Goal: Check status

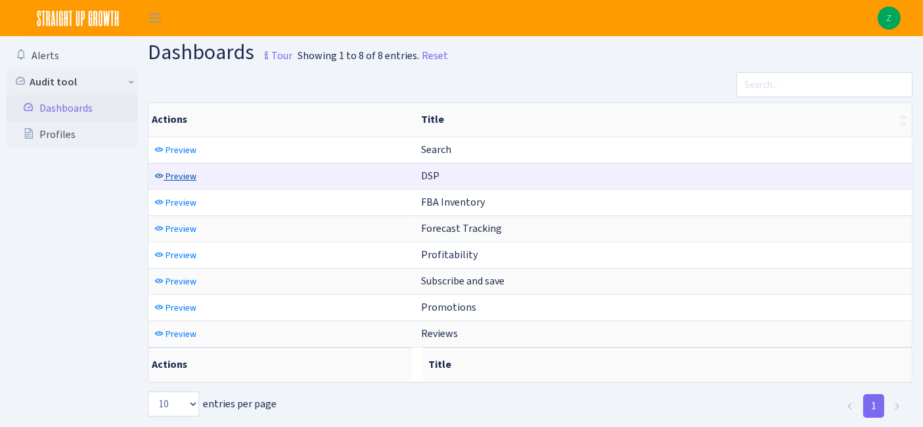
click at [180, 172] on span "Preview" at bounding box center [181, 176] width 31 height 12
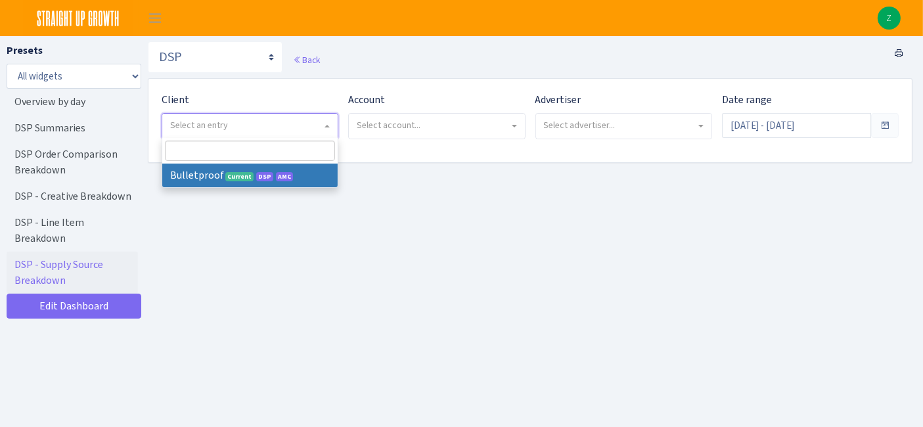
click at [182, 126] on span "Select an entry" at bounding box center [199, 125] width 58 height 12
select select "409"
select select
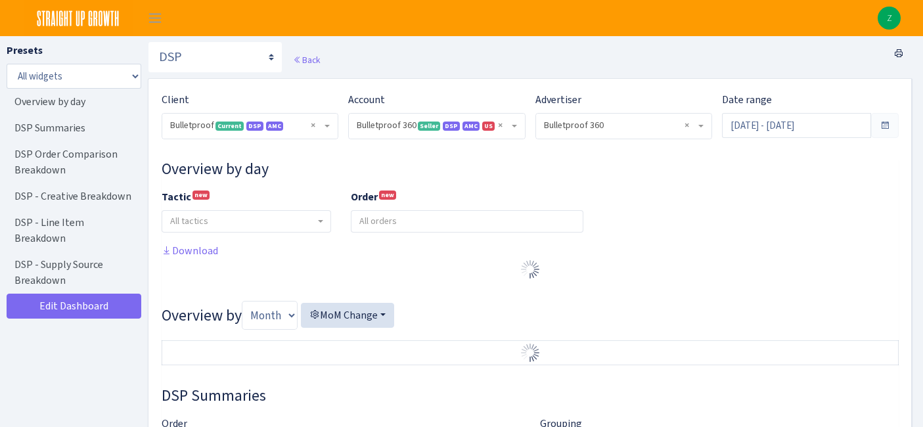
select select "3235730245795869"
select select "2888625790301"
select select
click at [796, 128] on input "Aug 4, 2025 - Sep 2, 2025" at bounding box center [796, 125] width 149 height 25
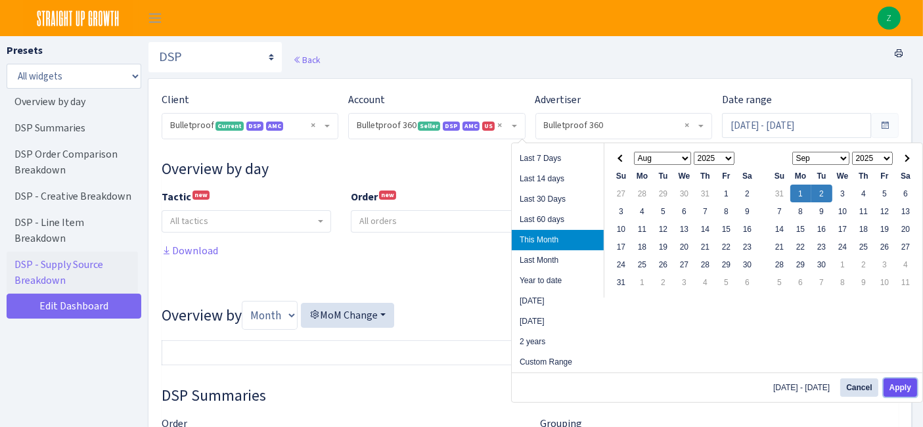
click at [899, 393] on button "Apply" at bounding box center [901, 387] width 34 height 18
type input "[DATE] - [DATE]"
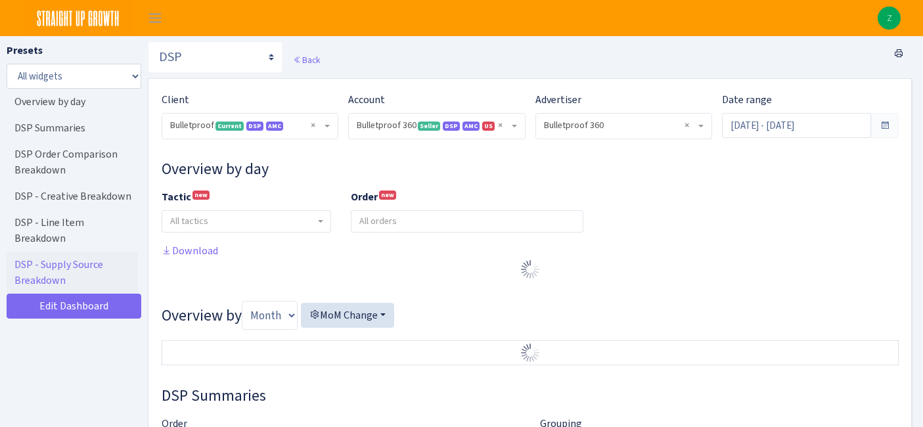
select select "3235730245795869"
select select "2888625790301"
select select
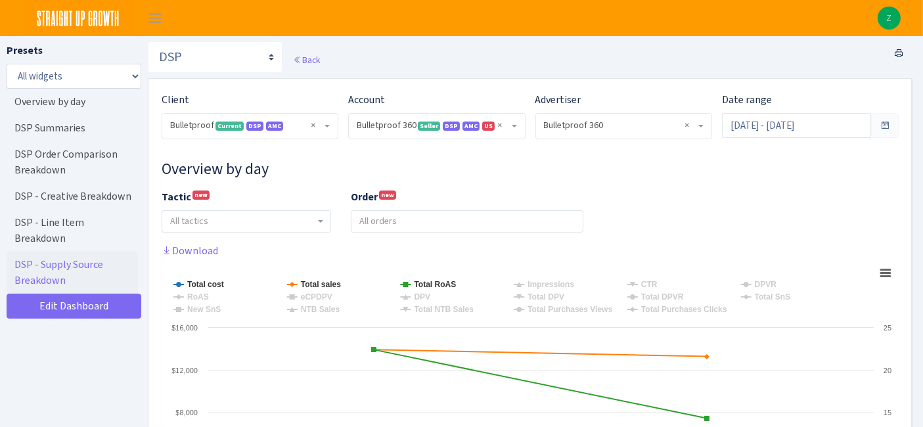
scroll to position [115, 0]
